Goal: Transaction & Acquisition: Purchase product/service

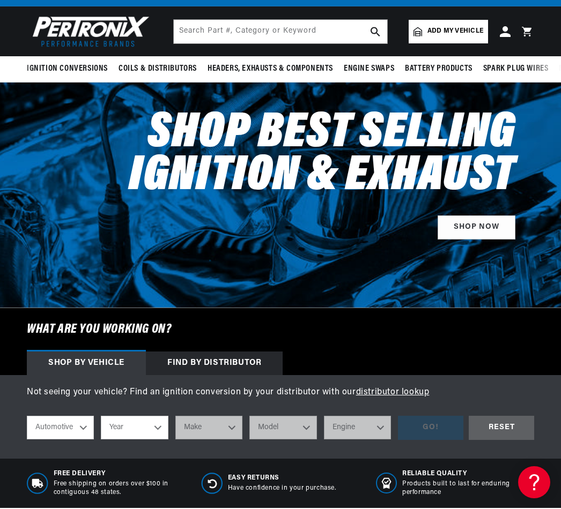
click at [78, 429] on select "Automotive Agricultural Industrial Marine Motorcycle" at bounding box center [60, 428] width 67 height 24
click at [149, 423] on select "Year 2026 2025 2024 2023 2022 2021 2020 2019 2018 2017 2016 2015 2014 2013 2012…" at bounding box center [134, 428] width 67 height 24
select select "1971"
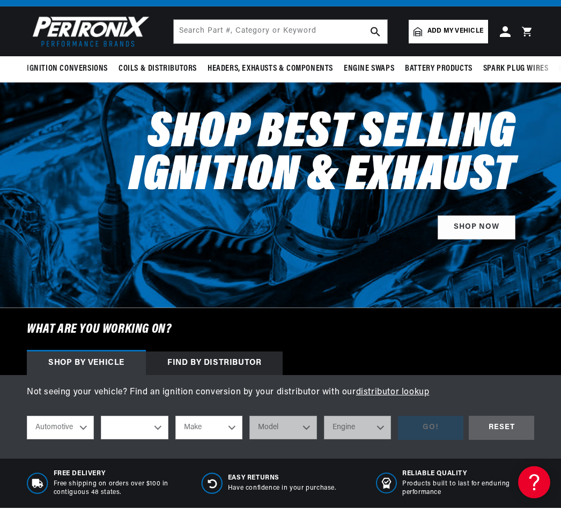
select select "1971"
click at [232, 426] on select "Make Alfa Romeo American Motors Aston Martin Audi Austin Avanti BMW Buick Cadil…" at bounding box center [208, 428] width 67 height 24
select select "Chevrolet"
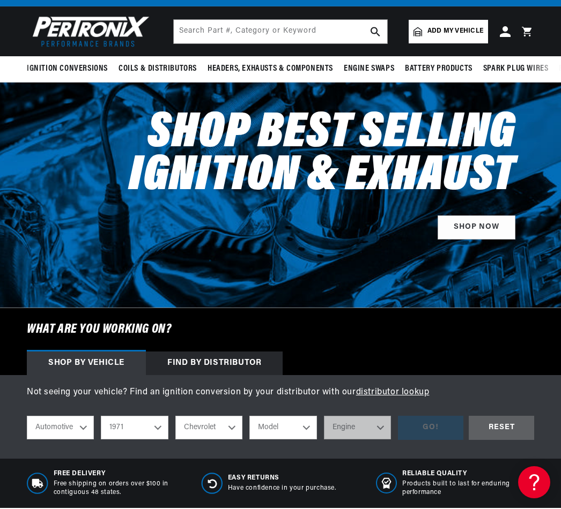
click at [307, 427] on select "Model Bel Air Biscayne Blazer Brookwood C10 Pickup C10 Suburban C20 Pickup C20 …" at bounding box center [282, 428] width 67 height 24
select select "Chevelle"
click at [384, 426] on select "Engine 3.2L 3.8L 4.6L 5.3L 5.4L 6.5L 250cid / 4.1L 305cid / 5.0L 307cid / 5.0L …" at bounding box center [357, 428] width 67 height 24
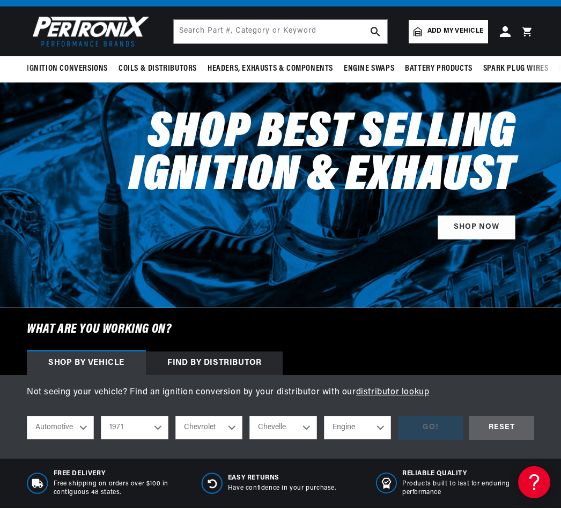
select select "350cid-5.7L"
click at [447, 419] on div "GO!" at bounding box center [430, 428] width 65 height 24
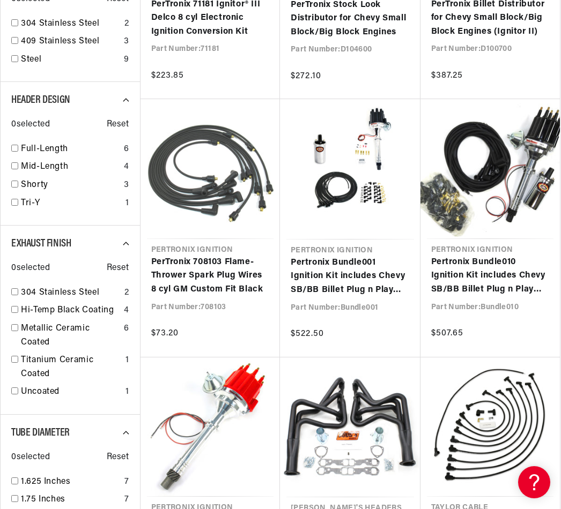
scroll to position [0, 325]
click at [356, 275] on link "Pertronix Bundle001 Ignition Kit includes Chevy SB/BB Billet Plug n Play Distri…" at bounding box center [350, 276] width 119 height 41
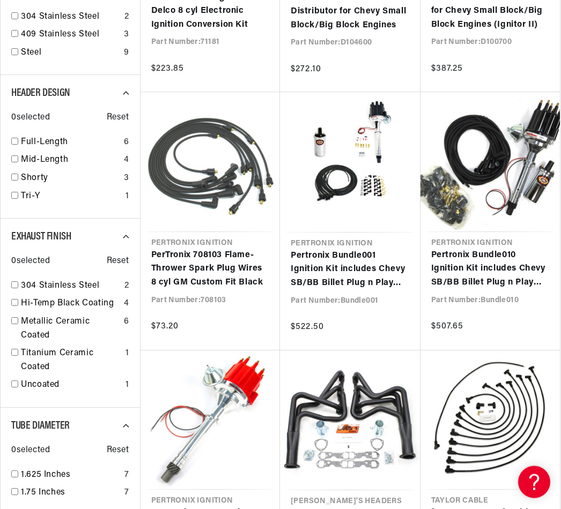
scroll to position [0, 0]
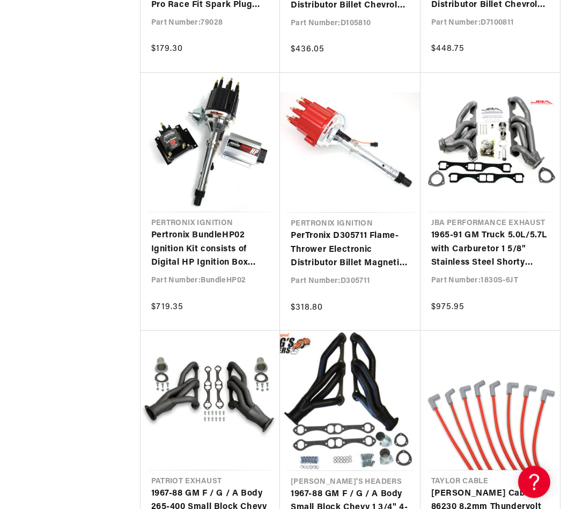
scroll to position [0, 325]
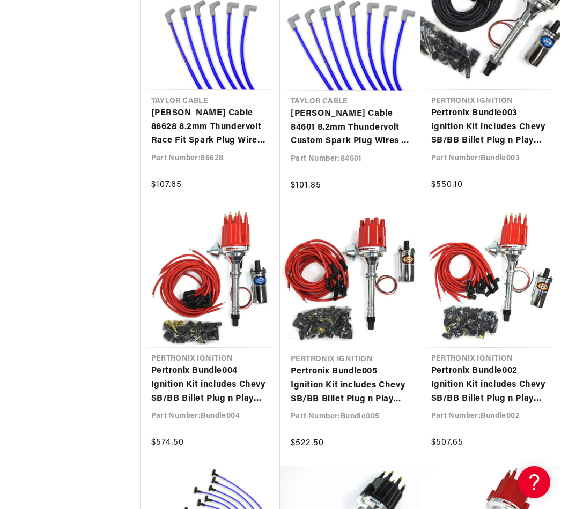
scroll to position [0, 325]
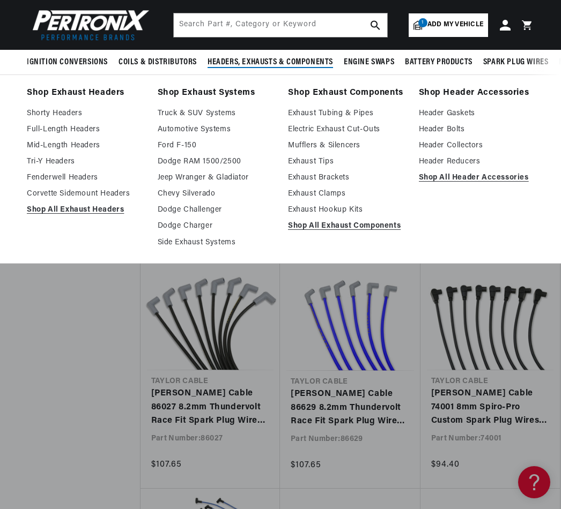
click at [86, 128] on link "Full-Length Headers" at bounding box center [85, 129] width 116 height 13
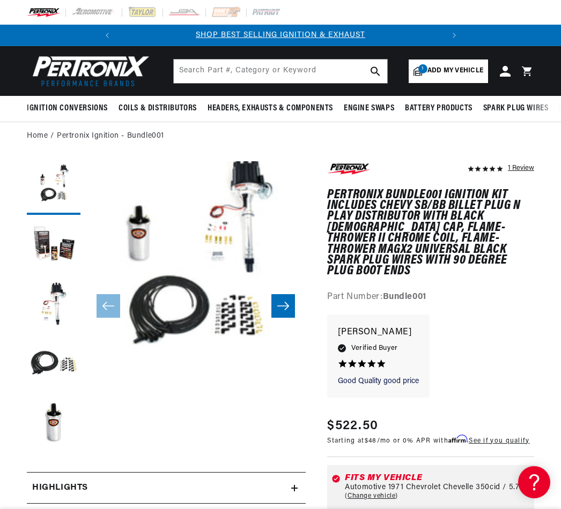
click at [287, 304] on icon "Slide right" at bounding box center [283, 306] width 12 height 8
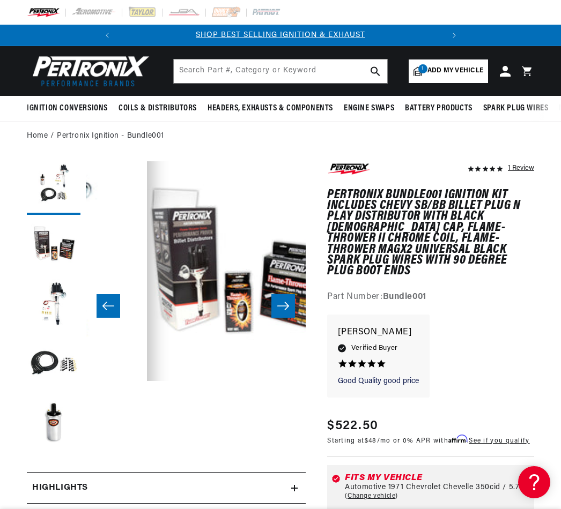
scroll to position [0, 220]
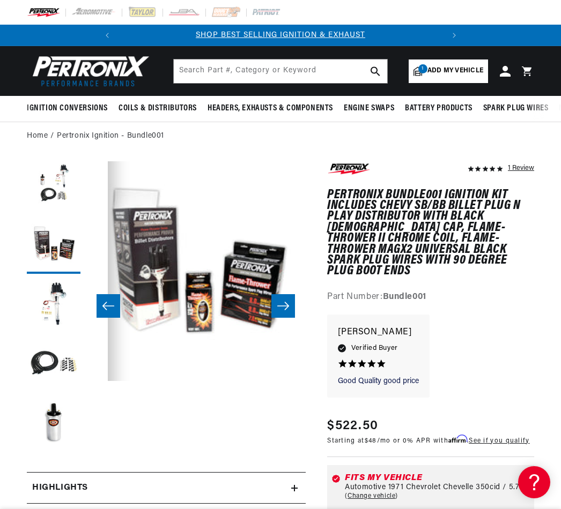
click at [289, 305] on icon "Slide right" at bounding box center [283, 306] width 13 height 11
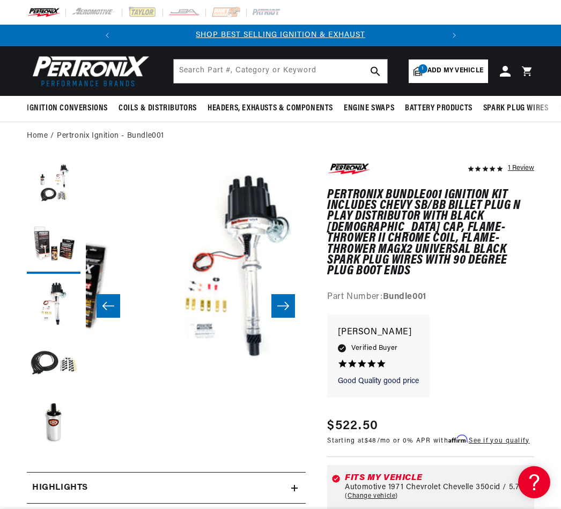
scroll to position [0, 440]
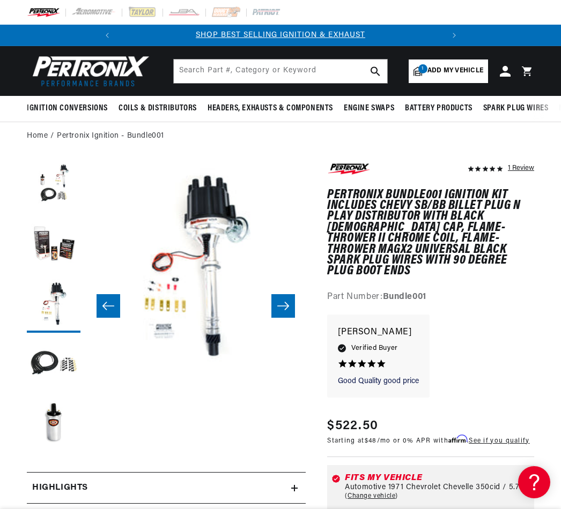
click at [283, 302] on icon "Slide right" at bounding box center [283, 306] width 13 height 11
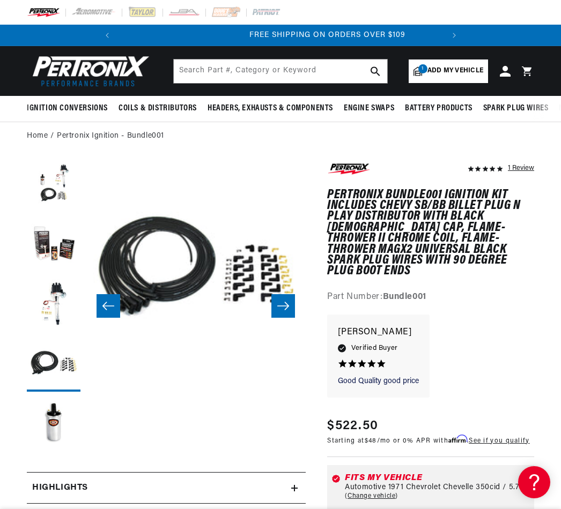
scroll to position [0, 325]
click at [286, 308] on icon "Slide right" at bounding box center [283, 306] width 12 height 8
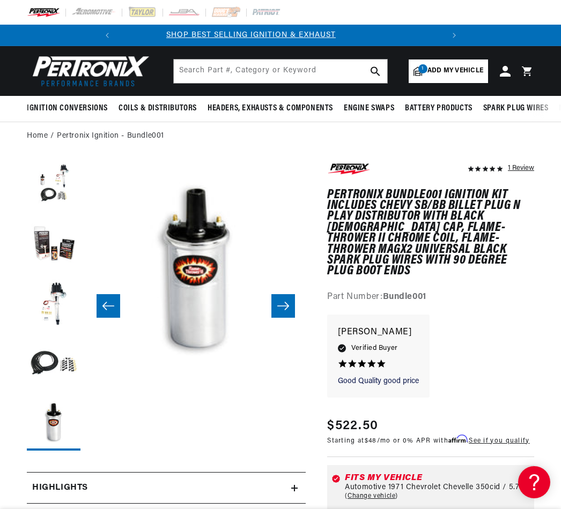
scroll to position [0, 0]
click at [283, 305] on icon "Slide right" at bounding box center [283, 306] width 13 height 11
click at [287, 310] on icon "Slide right" at bounding box center [283, 306] width 13 height 11
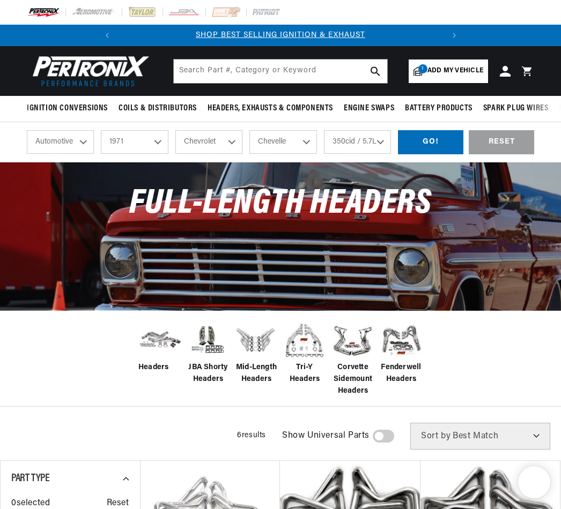
select select "1971"
select select "Chevrolet"
select select "Chevelle"
select select "350cid-5.7L"
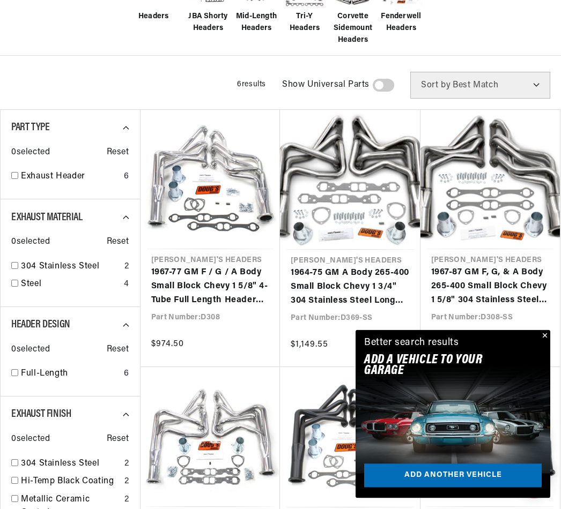
scroll to position [351, 0]
click at [542, 307] on link "1967-87 GM F, G, & A Body 265-400 Small Block Chevy 1 5/8" 304 Stainless Steel …" at bounding box center [490, 286] width 119 height 41
click at [546, 336] on button "Close" at bounding box center [543, 336] width 13 height 13
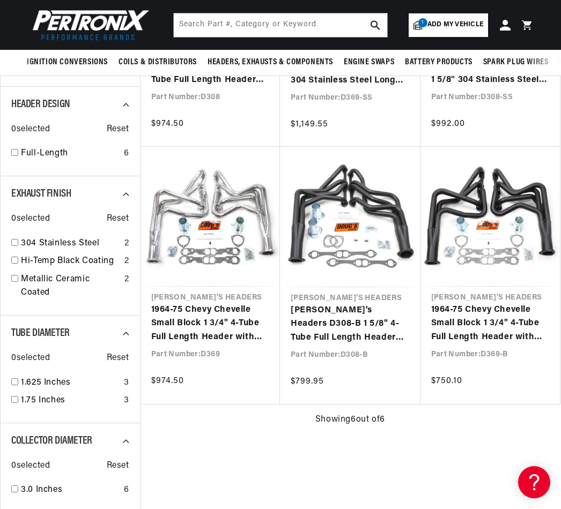
scroll to position [570, 0]
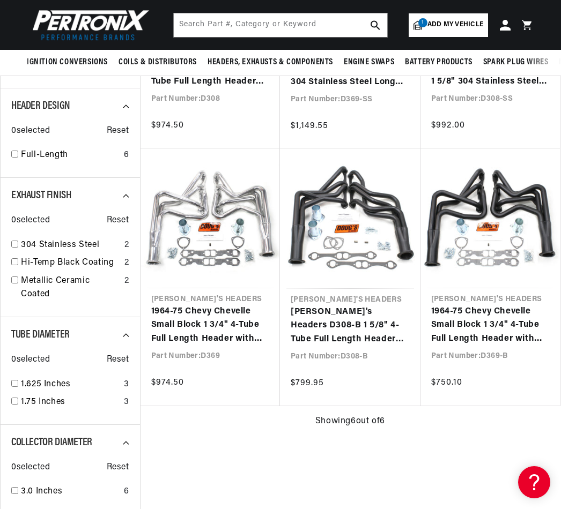
click at [210, 305] on link "1964-75 Chevy Chevelle Small Block 1 3/4" 4-Tube Full Length Header with Metall…" at bounding box center [210, 325] width 119 height 41
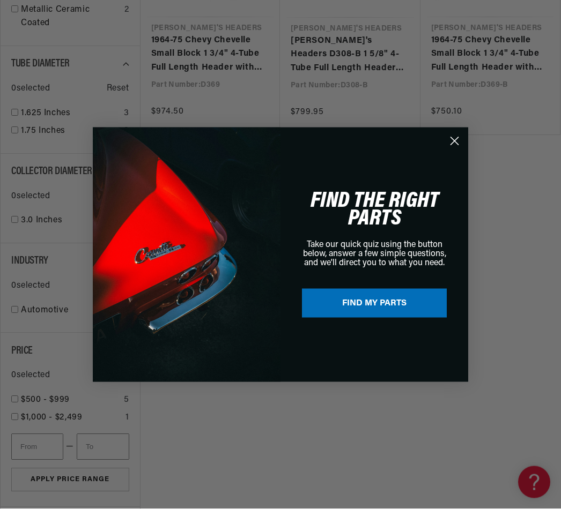
scroll to position [842, 0]
click at [460, 150] on circle "Close dialog" at bounding box center [455, 141] width 18 height 18
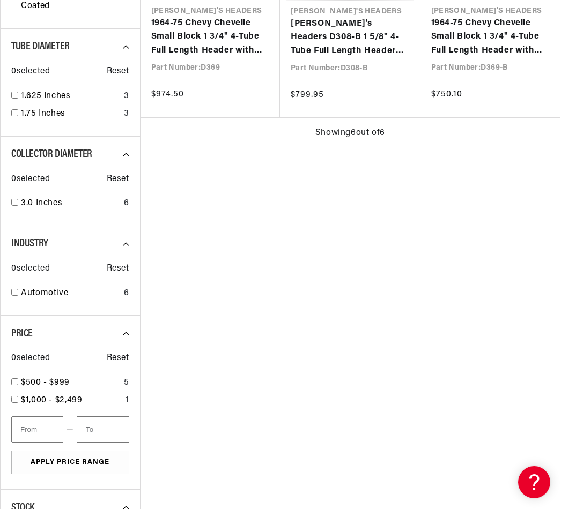
scroll to position [0, 0]
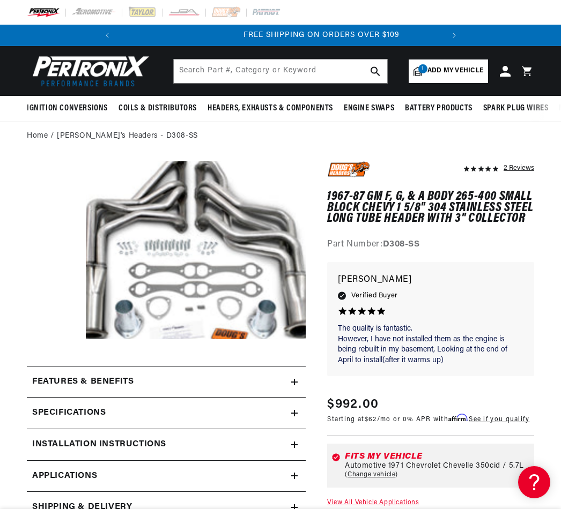
scroll to position [0, 325]
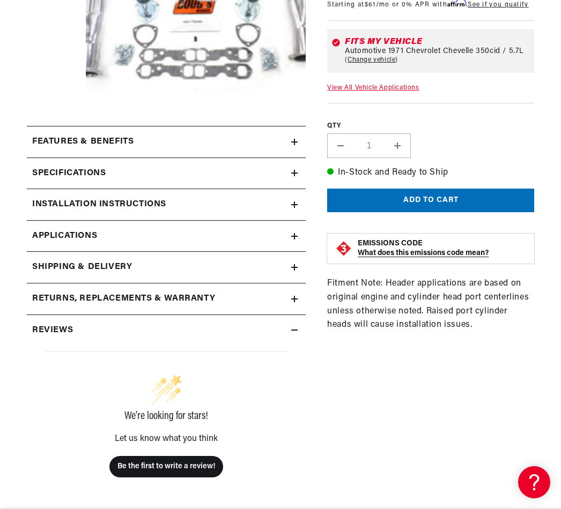
click at [292, 134] on summary "Features & Benefits" at bounding box center [166, 142] width 279 height 31
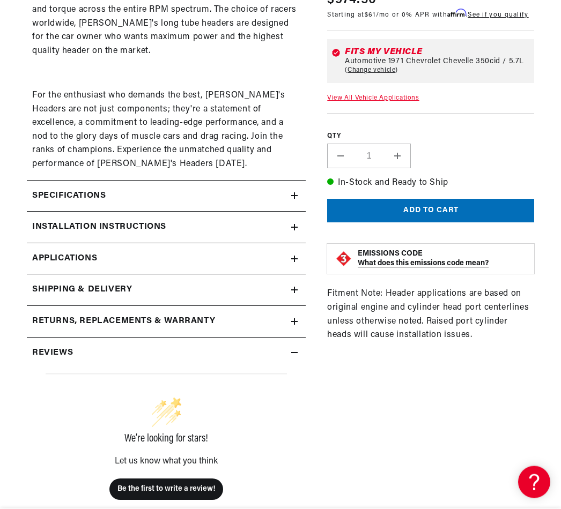
click at [298, 216] on summary "Installation instructions" at bounding box center [166, 227] width 279 height 31
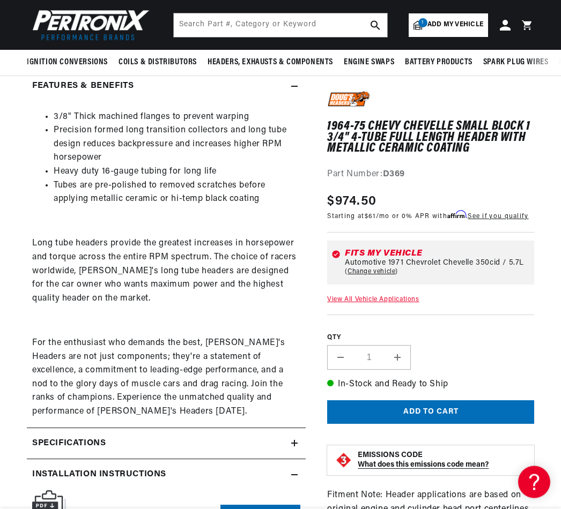
scroll to position [285, 0]
